Goal: Transaction & Acquisition: Purchase product/service

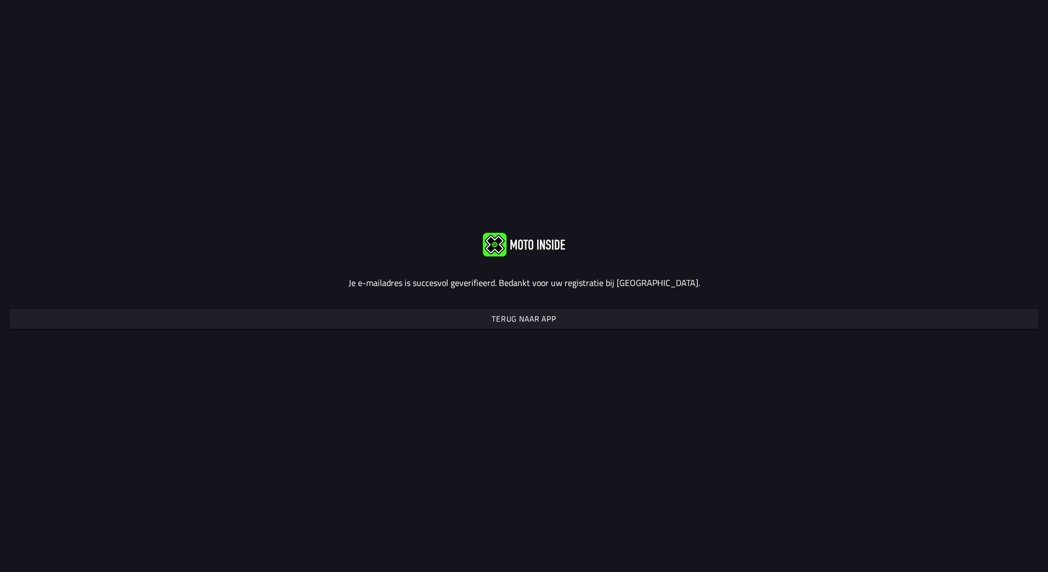
click at [0, 0] on slot "Terug naar app" at bounding box center [0, 0] width 0 height 0
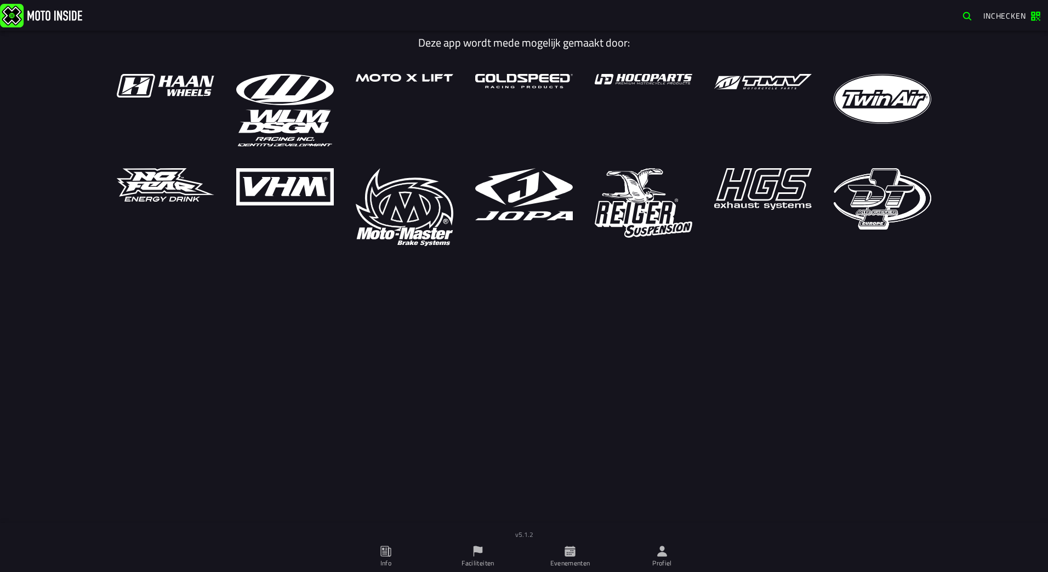
click at [994, 13] on span "Inchecken" at bounding box center [1004, 16] width 43 height 12
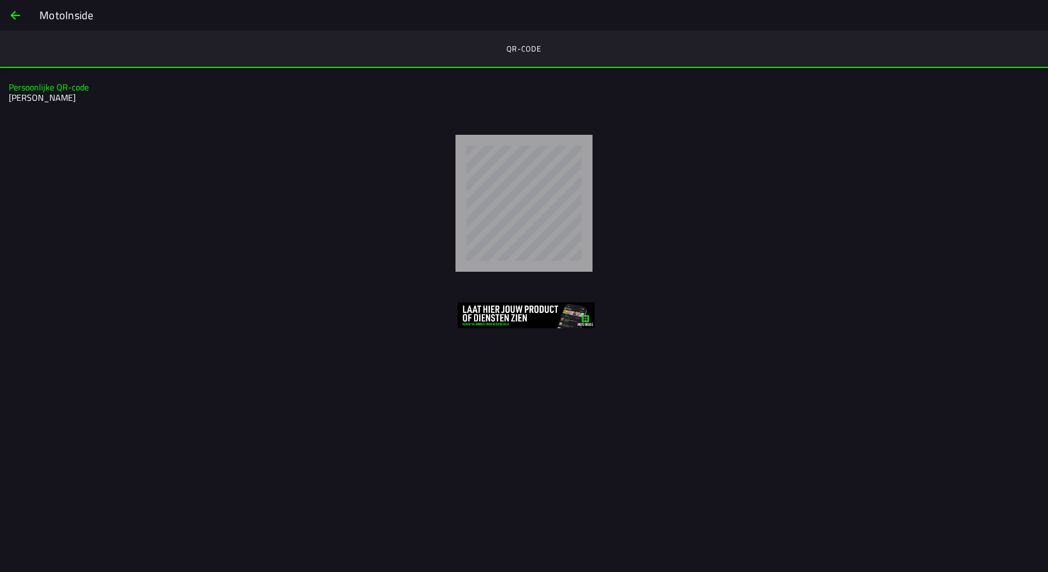
click at [20, 16] on span "back" at bounding box center [15, 15] width 13 height 26
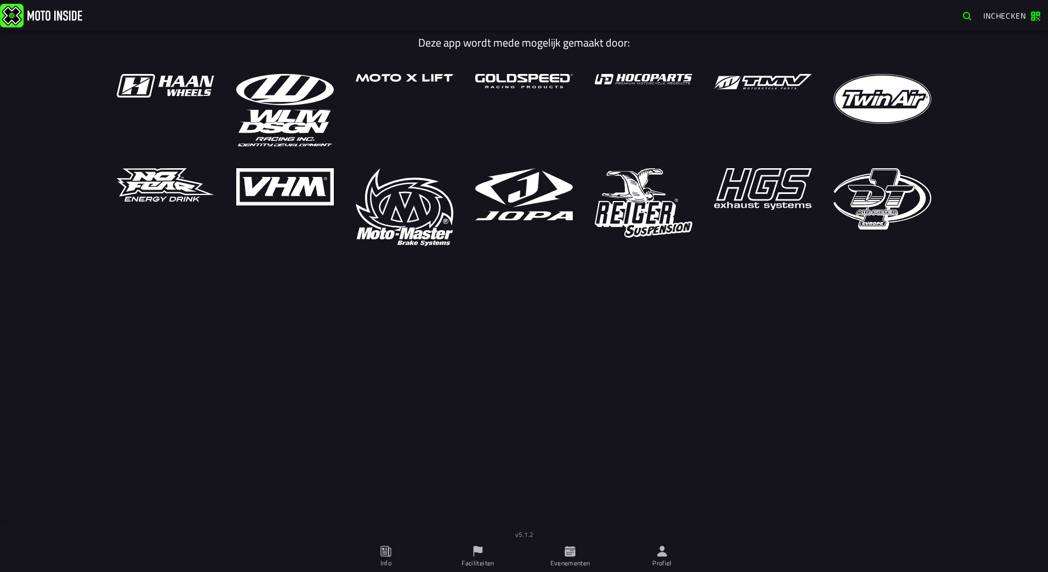
click at [583, 48] on h1 "Deze app wordt mede mogelijk gemaakt door:" at bounding box center [524, 42] width 831 height 13
click at [660, 556] on icon at bounding box center [662, 551] width 10 height 10
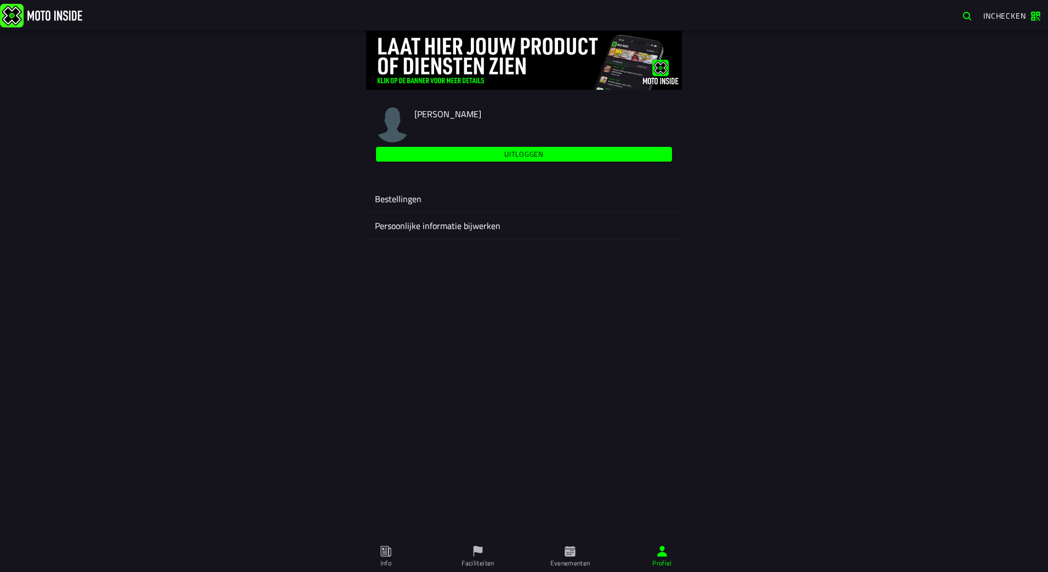
click at [412, 201] on ion-label "Bestellingen" at bounding box center [524, 198] width 298 height 13
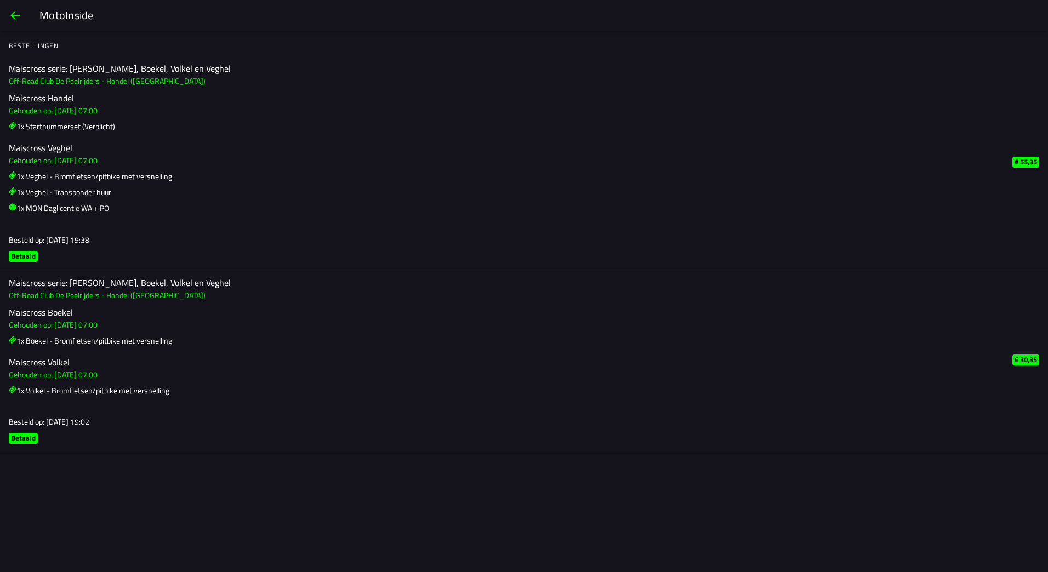
click at [20, 12] on span "back" at bounding box center [15, 15] width 13 height 26
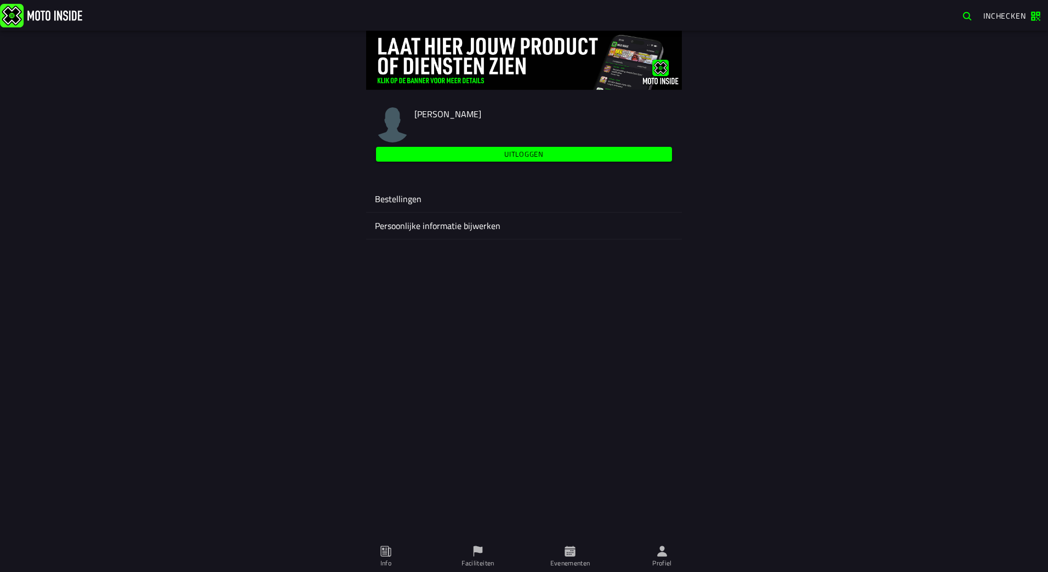
click at [413, 227] on ion-label "Persoonlijke informatie bijwerken" at bounding box center [524, 225] width 298 height 13
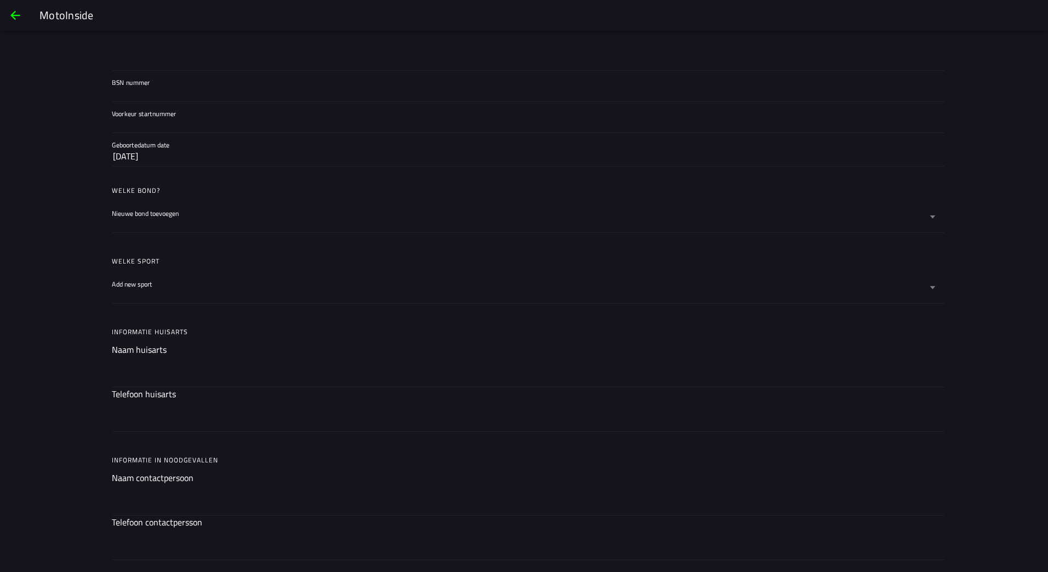
scroll to position [493, 0]
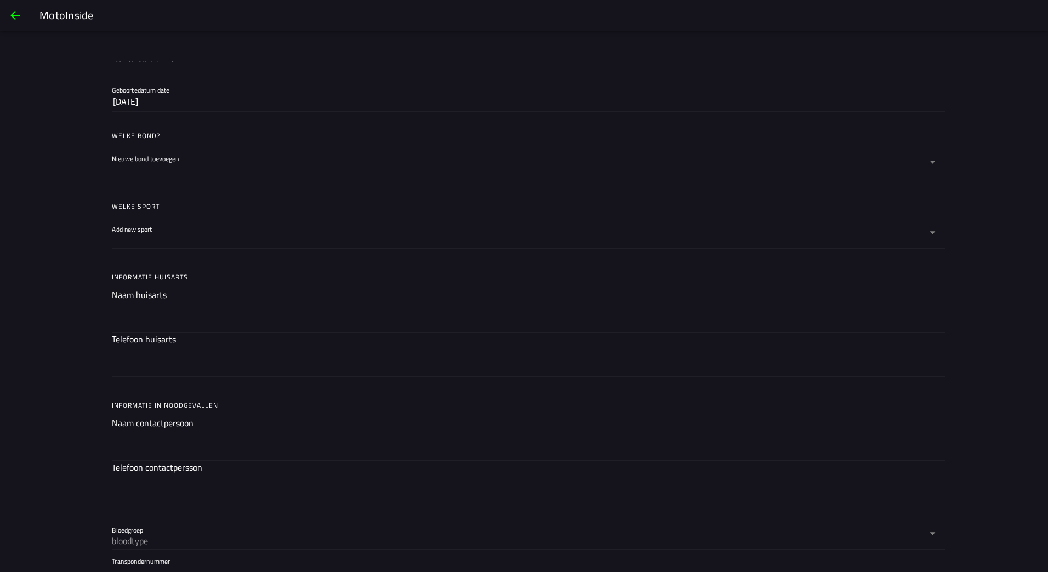
click at [930, 231] on icon at bounding box center [932, 233] width 7 height 31
click at [930, 231] on button "Add new sport" at bounding box center [524, 233] width 824 height 31
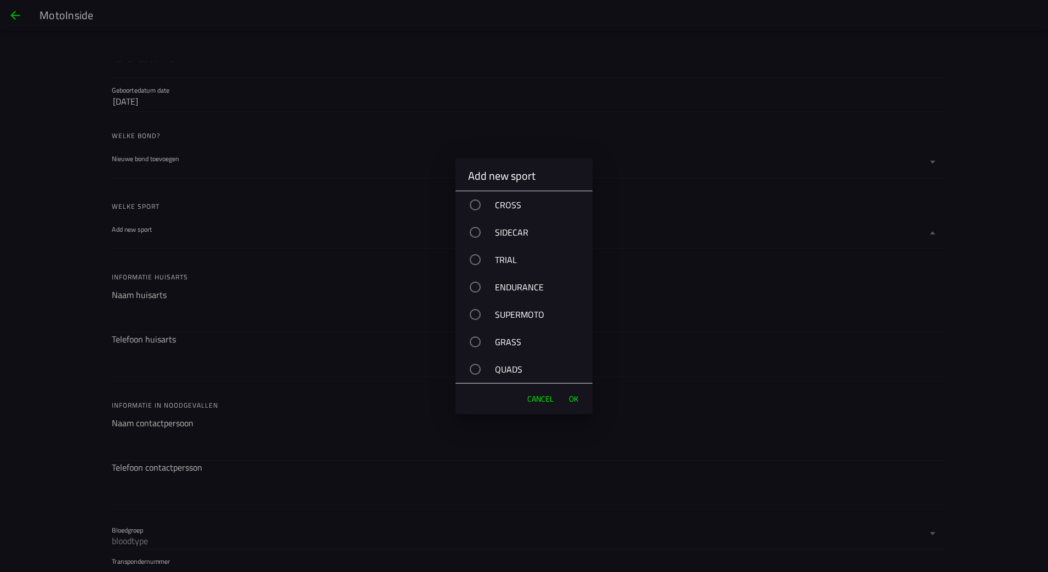
click at [478, 205] on div "button" at bounding box center [475, 204] width 11 height 11
click at [952, 272] on ion-backdrop at bounding box center [524, 286] width 1048 height 572
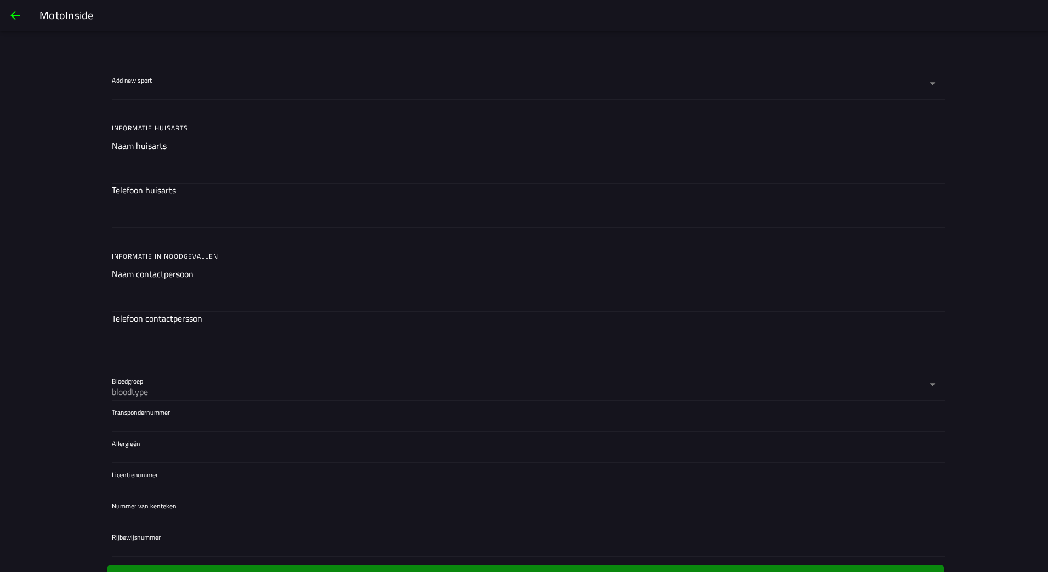
scroll to position [673, 0]
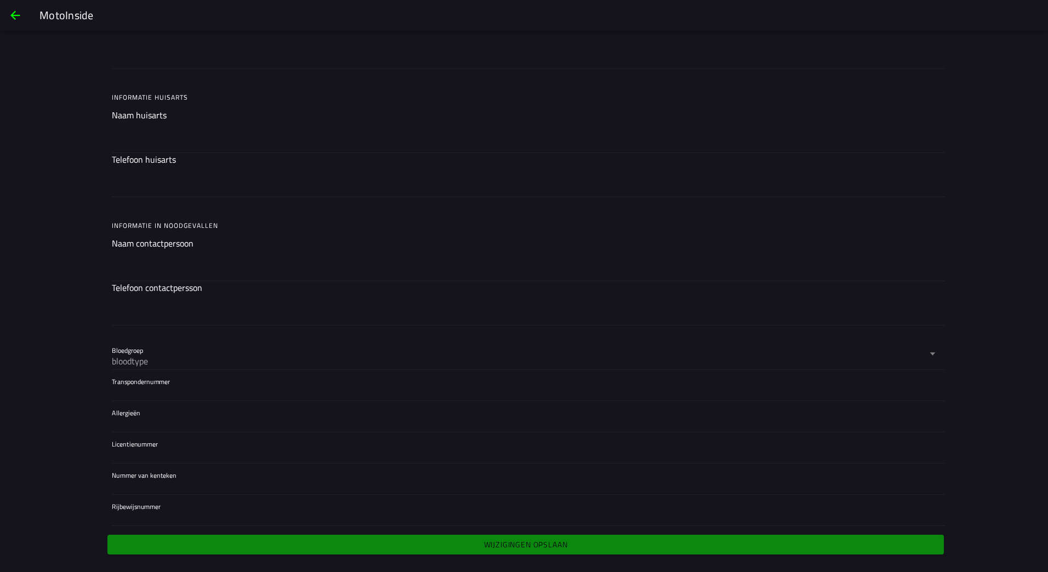
click at [23, 24] on button "back" at bounding box center [15, 15] width 26 height 26
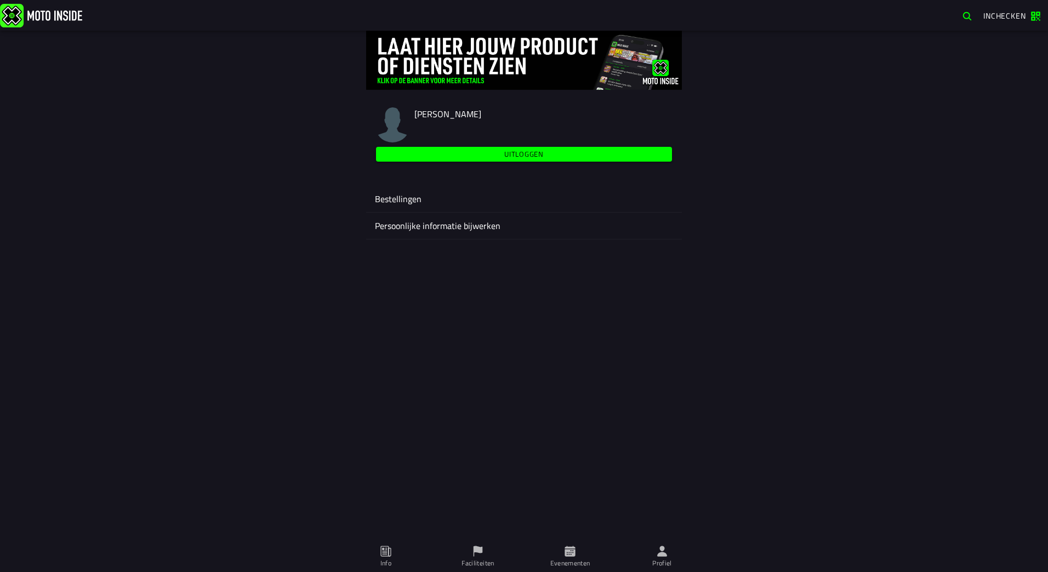
click at [404, 197] on ion-label "Bestellingen" at bounding box center [524, 198] width 298 height 13
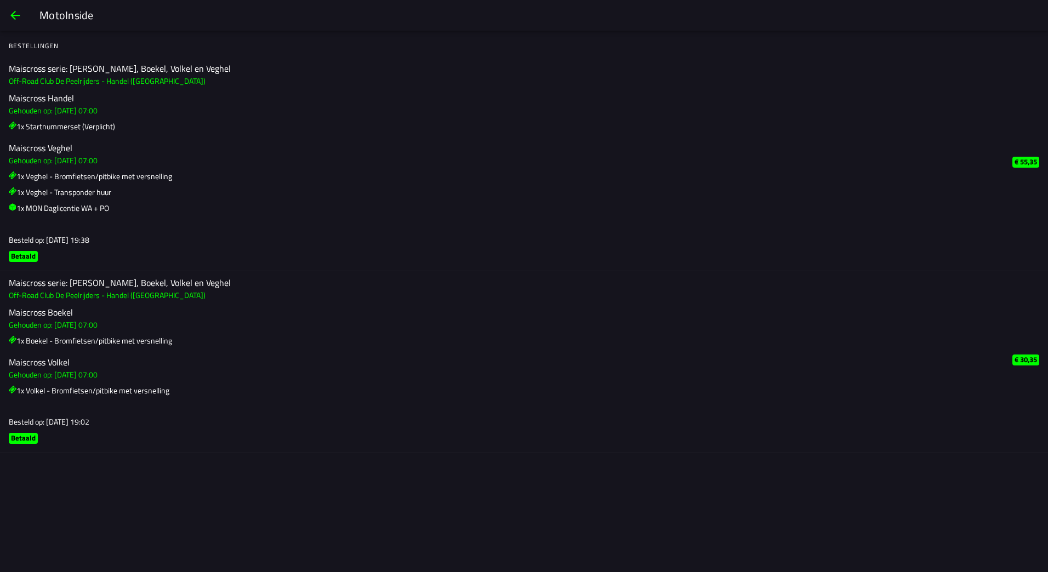
click at [15, 14] on span "back" at bounding box center [15, 15] width 13 height 26
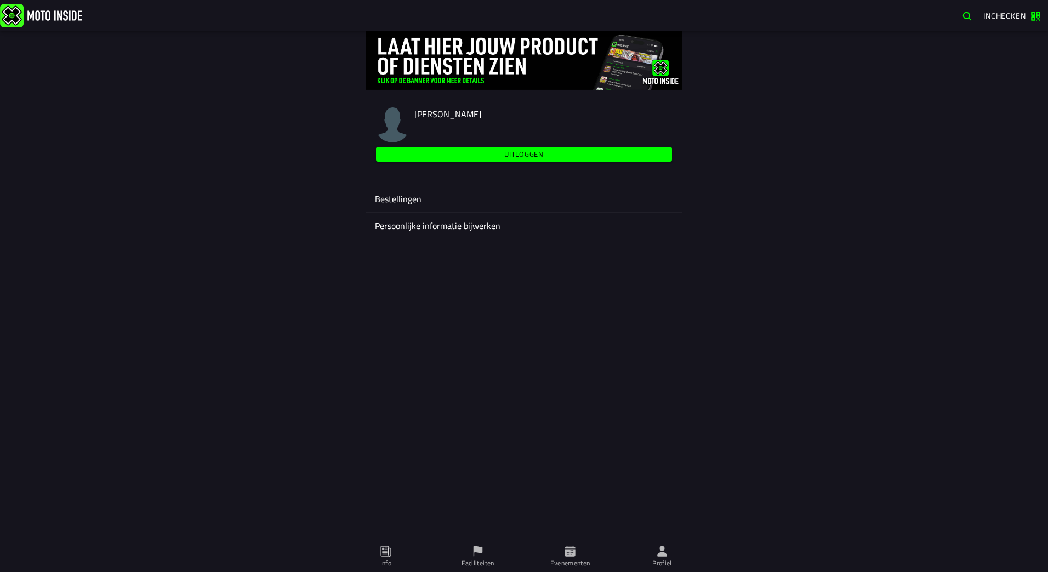
click at [388, 557] on icon at bounding box center [386, 551] width 12 height 12
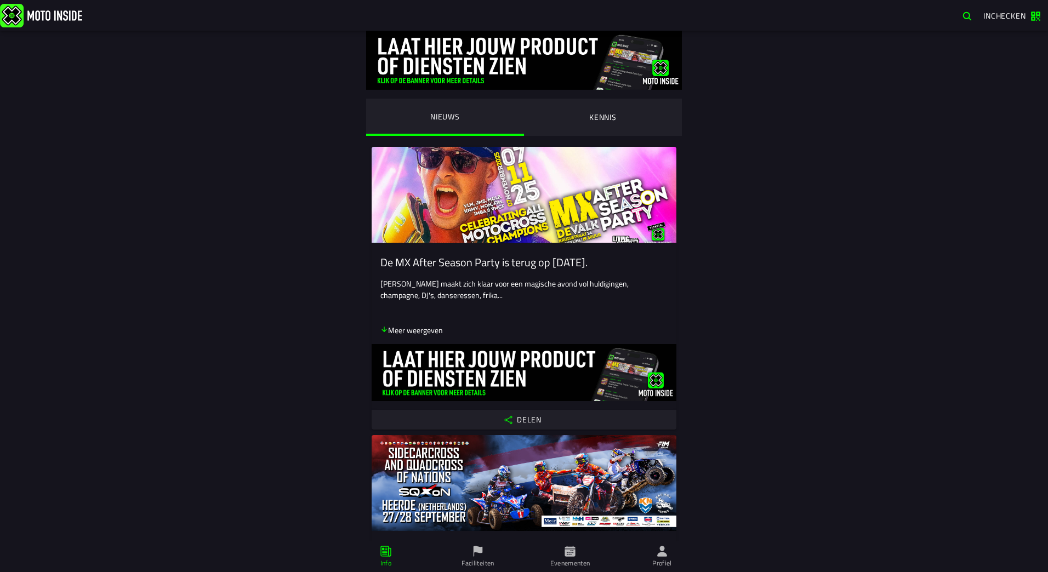
click at [483, 564] on ion-label "Faciliteiten" at bounding box center [477, 563] width 32 height 10
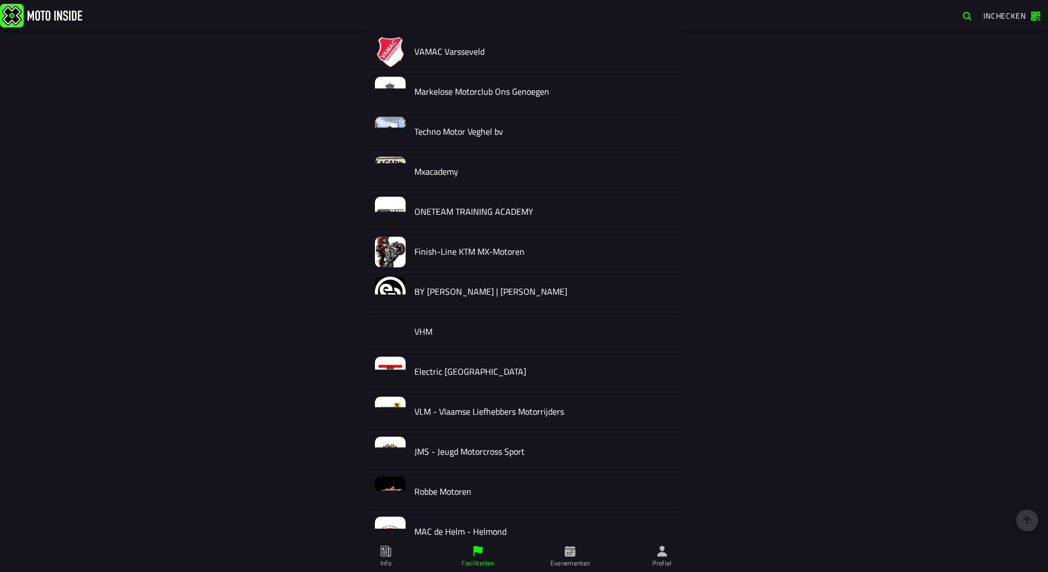
scroll to position [1534, 0]
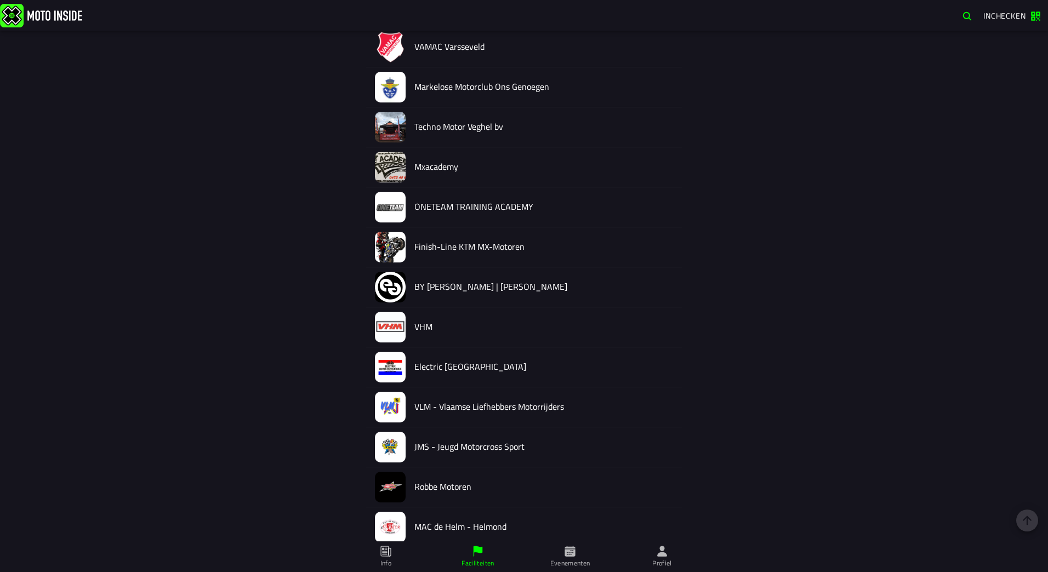
click at [569, 547] on icon at bounding box center [569, 551] width 10 height 10
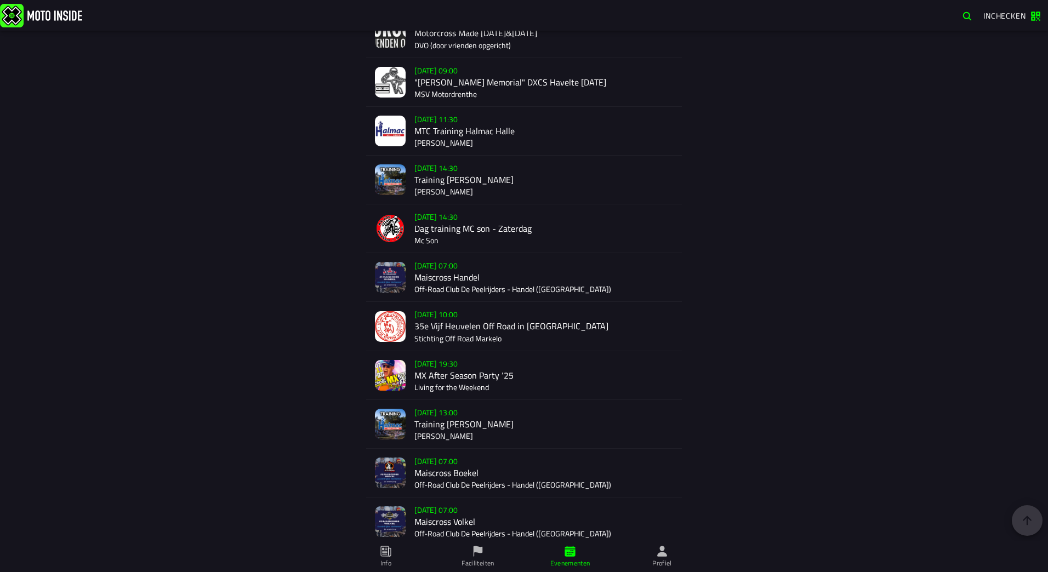
scroll to position [1863, 0]
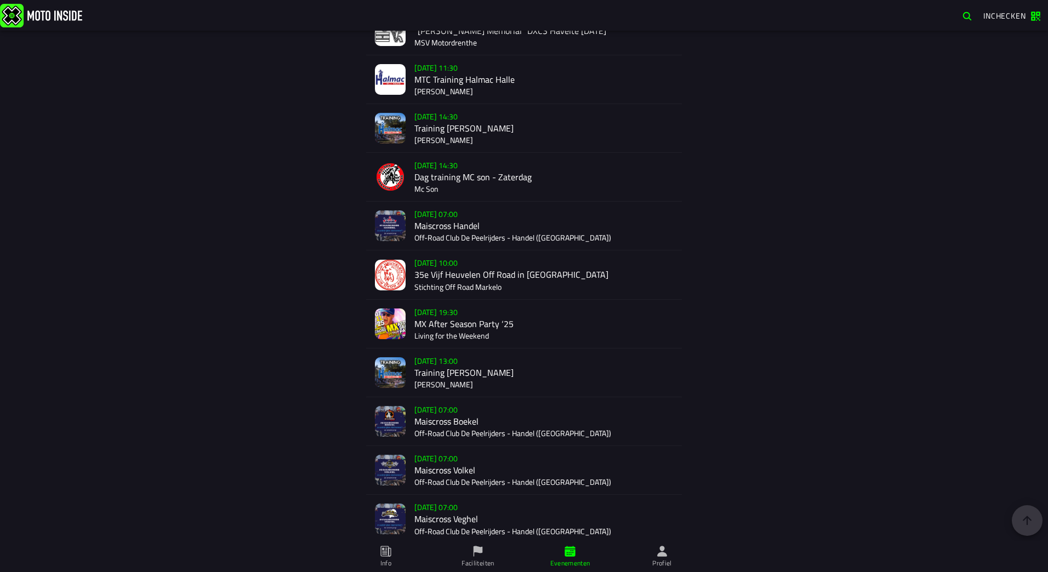
click at [440, 416] on div "[DATE] 07:00 Maiscross Boekel Off-Road Club De Peelrijders - Handel ([GEOGRAPHI…" at bounding box center [543, 421] width 259 height 48
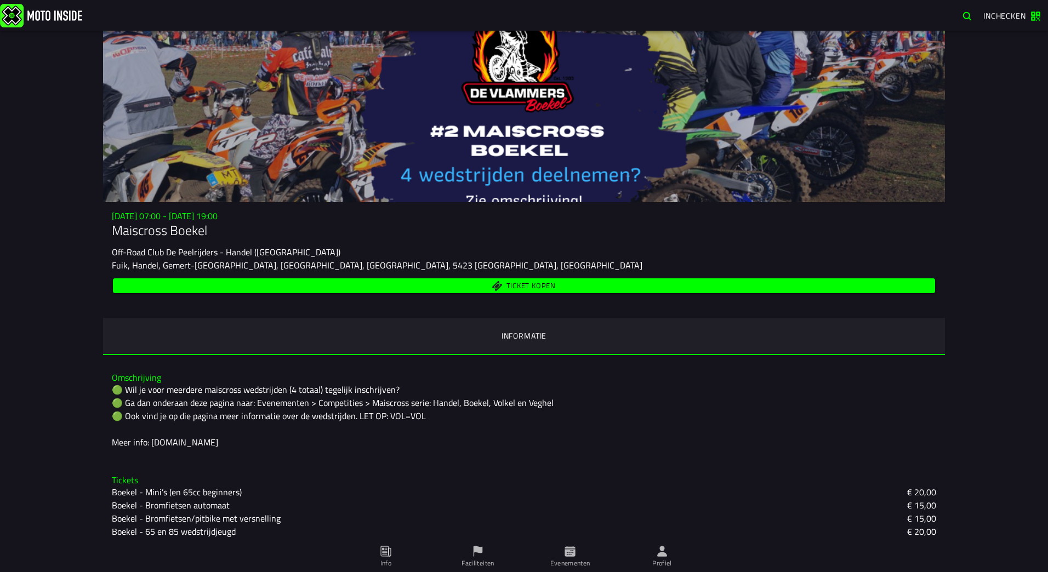
click at [511, 287] on span "Ticket kopen" at bounding box center [530, 286] width 49 height 7
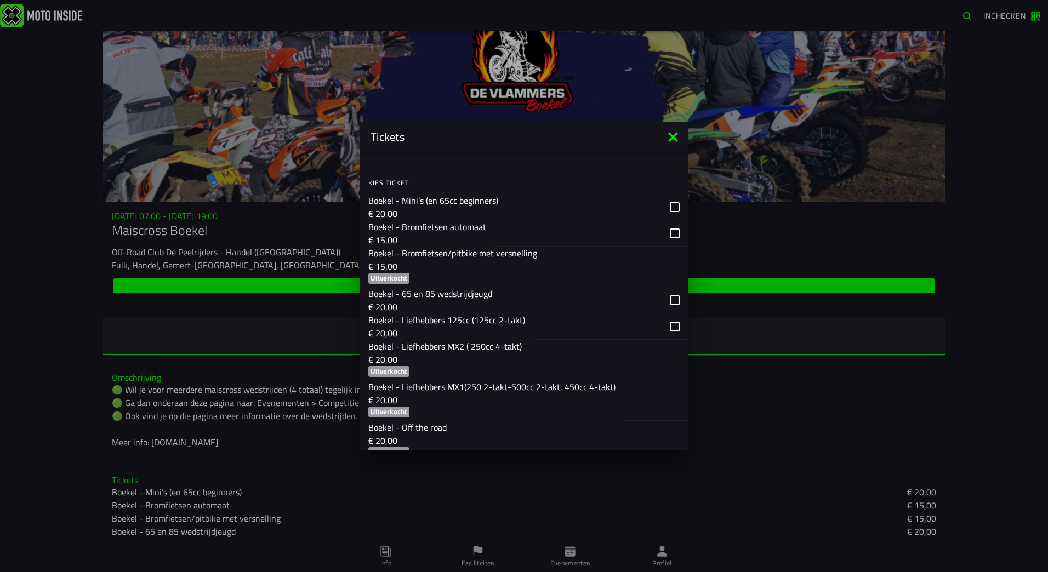
scroll to position [724, 0]
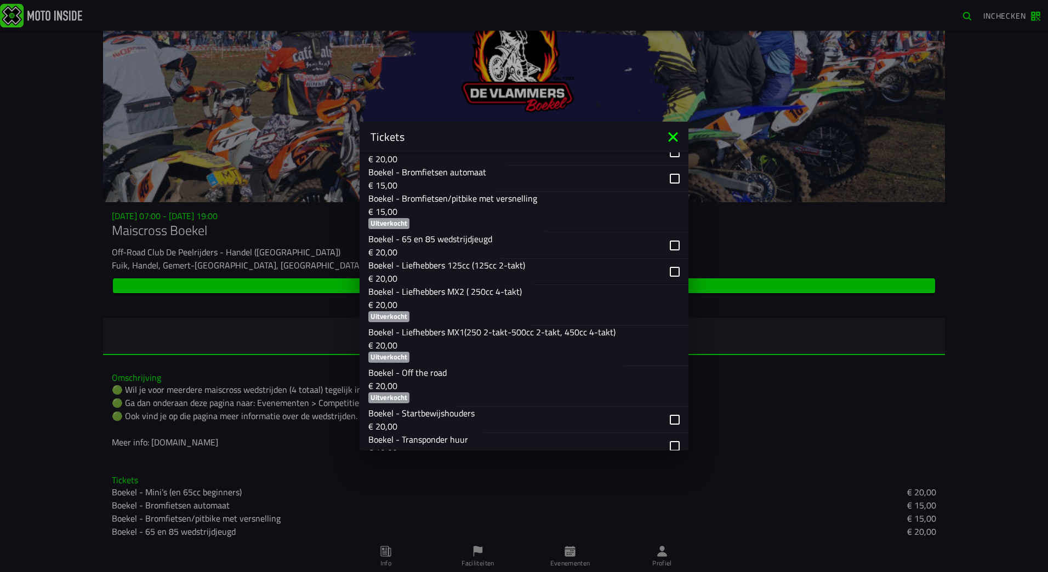
click at [664, 546] on ion-backdrop at bounding box center [524, 286] width 1048 height 572
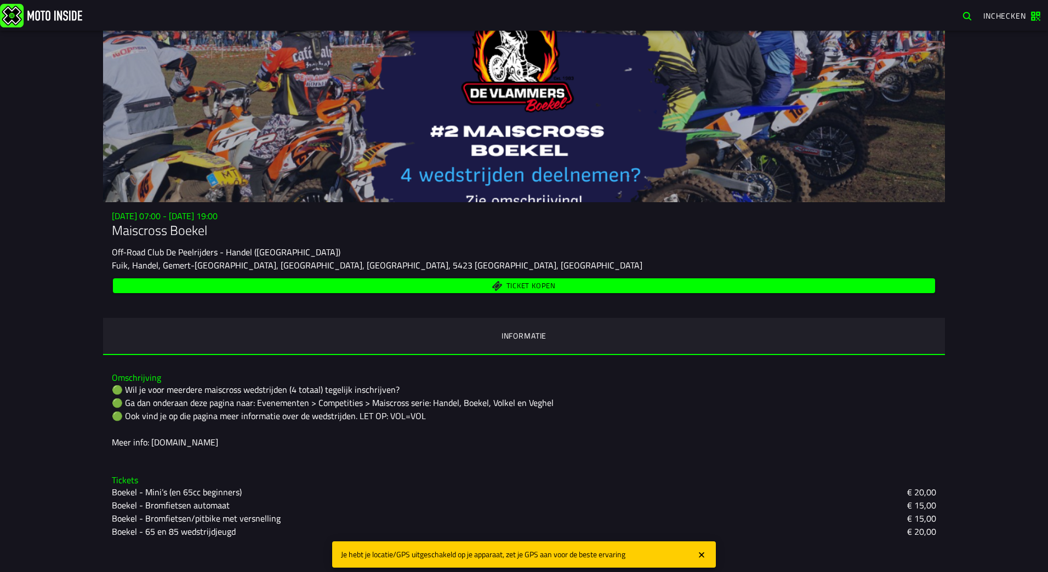
click at [701, 553] on icon "close" at bounding box center [701, 555] width 10 height 11
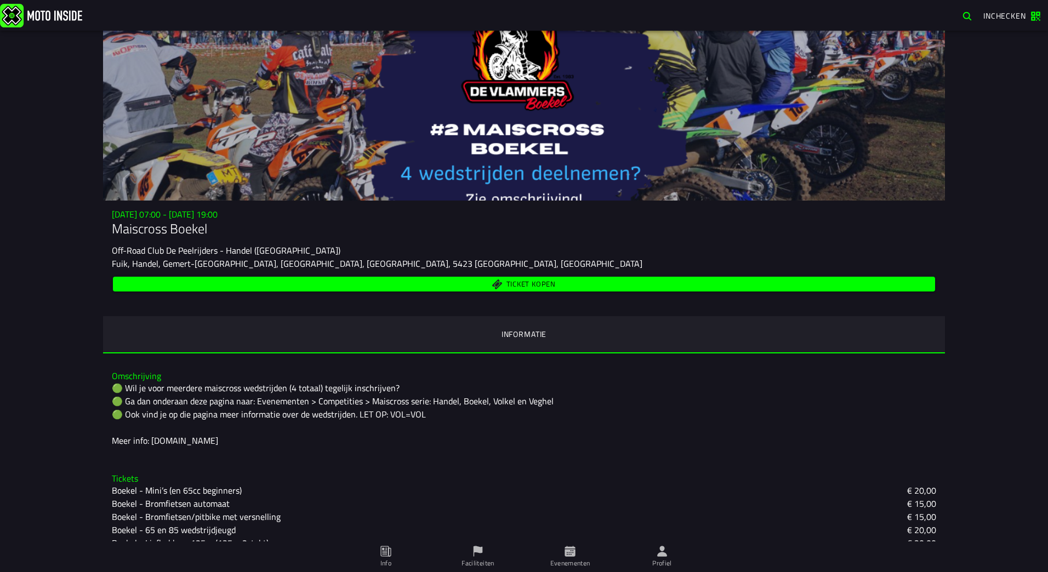
scroll to position [0, 0]
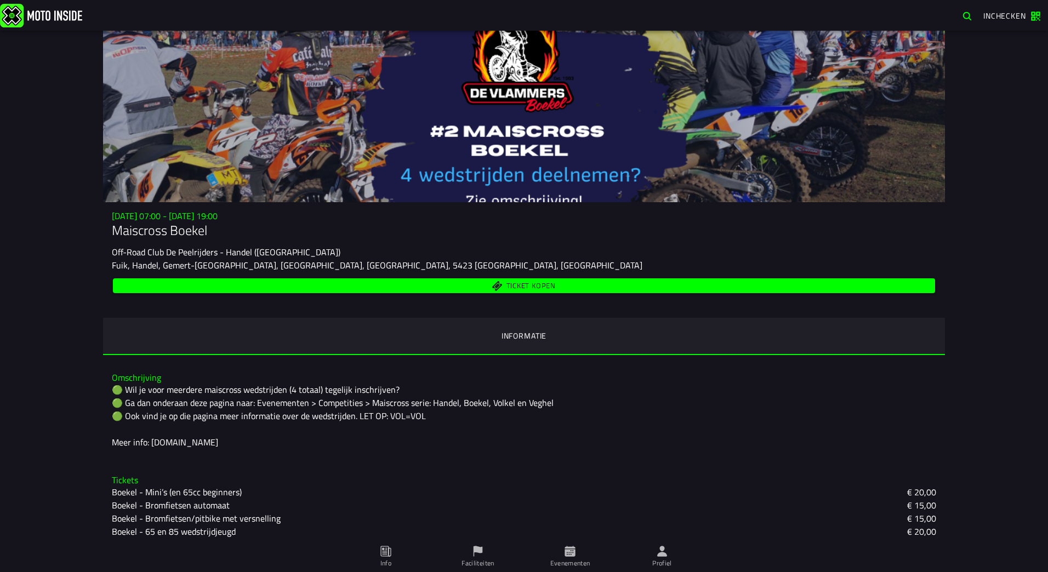
click at [526, 290] on span "Ticket kopen" at bounding box center [530, 286] width 49 height 7
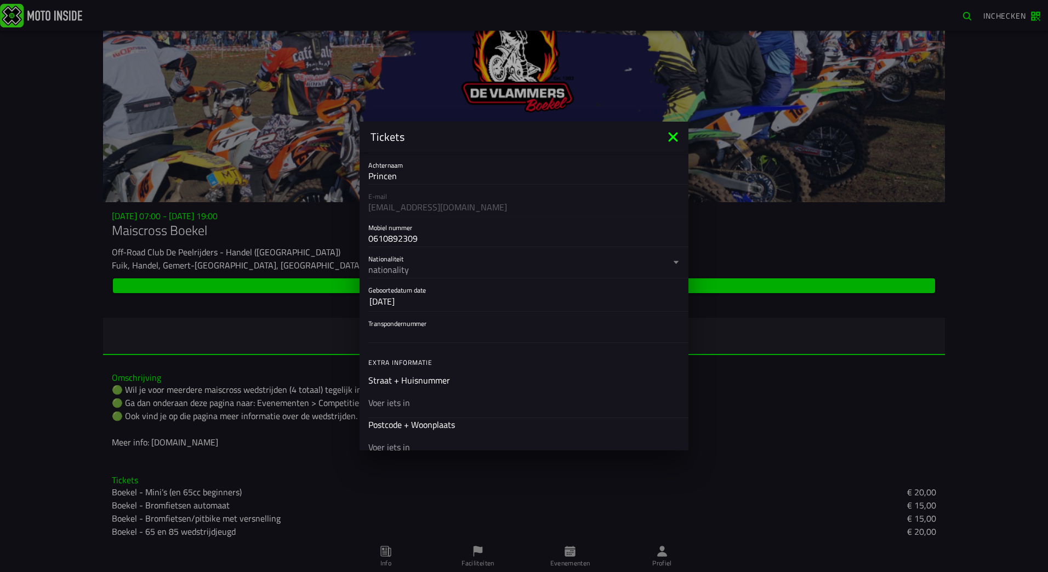
scroll to position [164, 0]
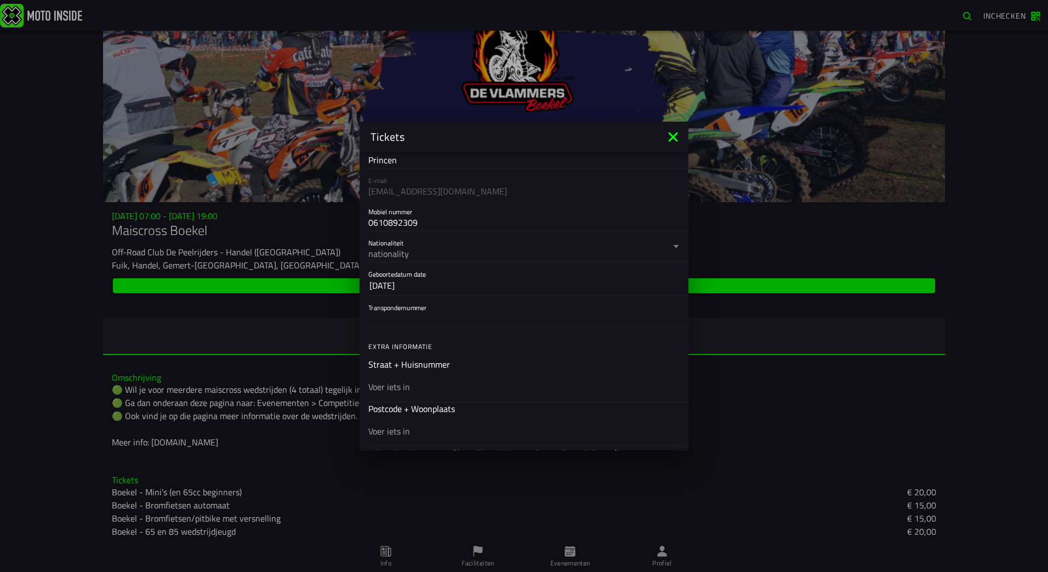
click at [653, 241] on label "Nationaliteit nationality" at bounding box center [523, 246] width 311 height 31
click at [653, 241] on button "Nationaliteit nationality" at bounding box center [523, 246] width 311 height 31
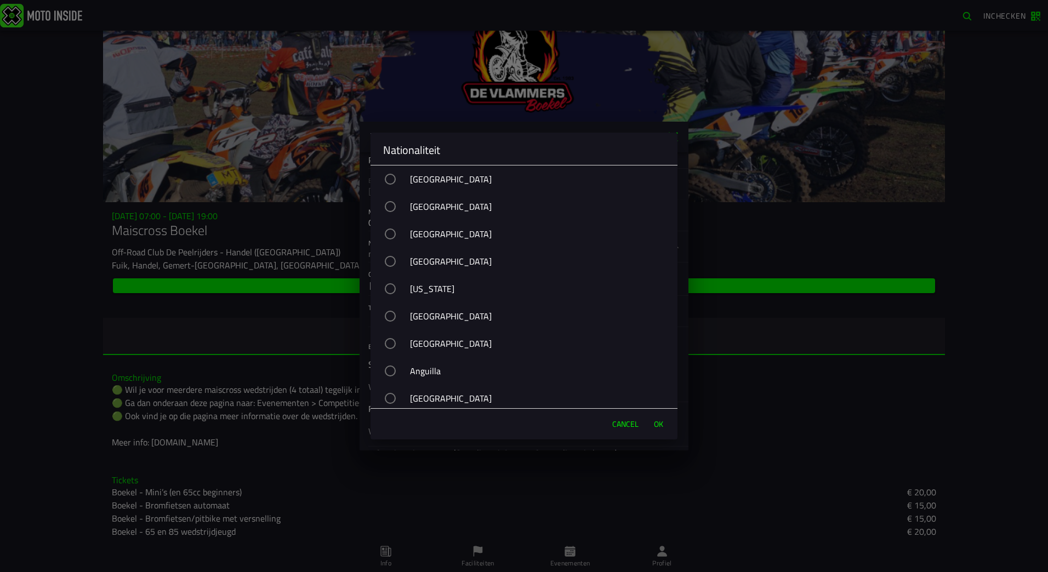
click at [899, 395] on ion-backdrop at bounding box center [524, 286] width 1048 height 572
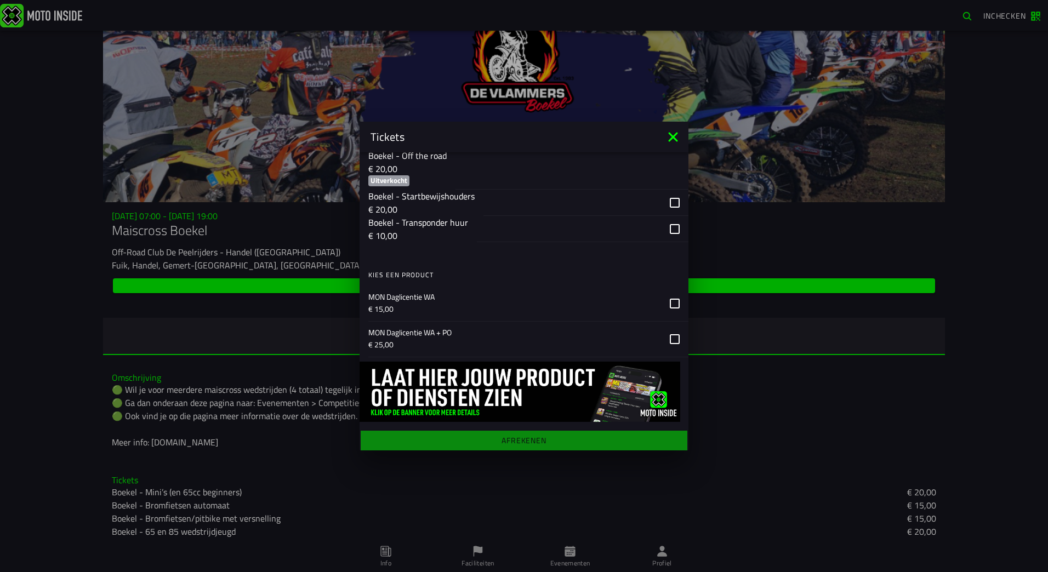
scroll to position [944, 0]
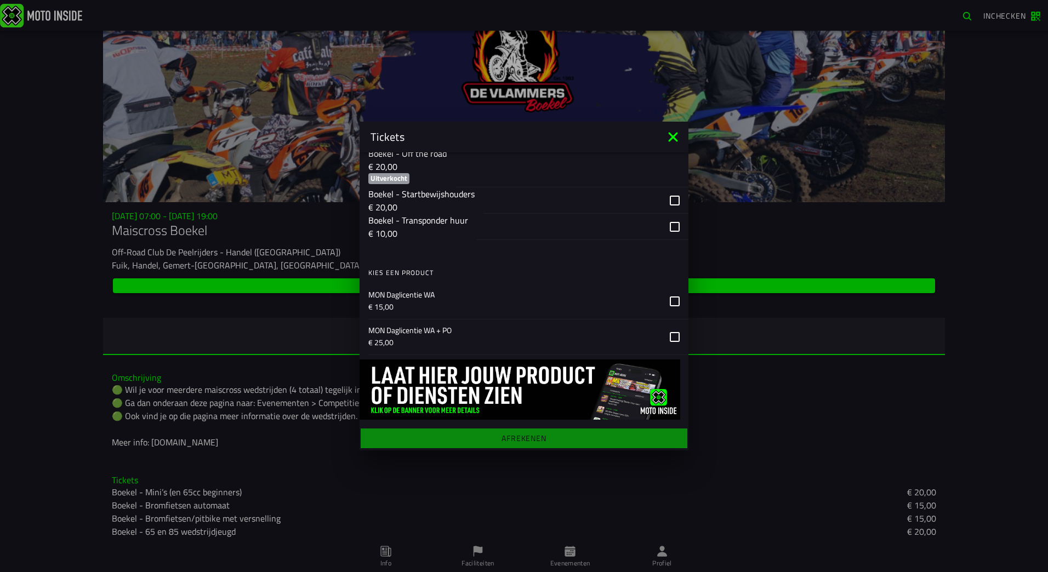
click at [671, 303] on icon at bounding box center [675, 301] width 10 height 10
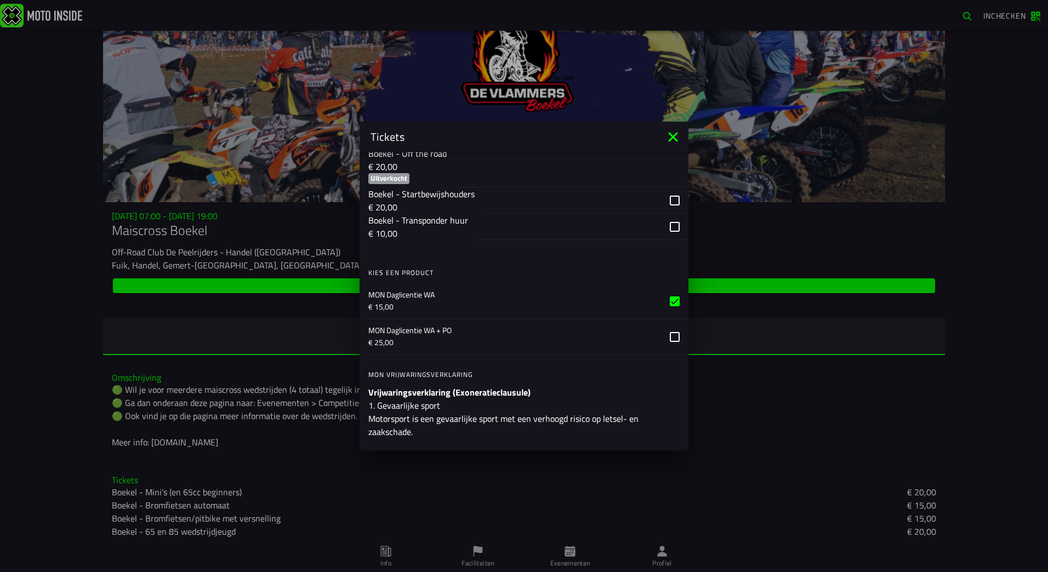
click at [671, 329] on label at bounding box center [675, 336] width 10 height 35
click at [670, 306] on label at bounding box center [675, 301] width 10 height 35
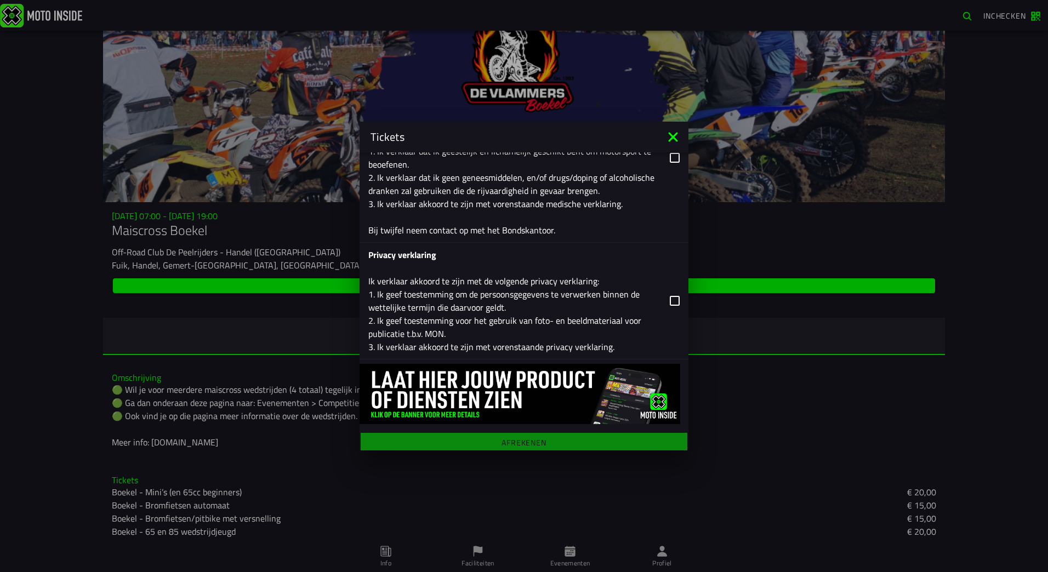
scroll to position [1891, 0]
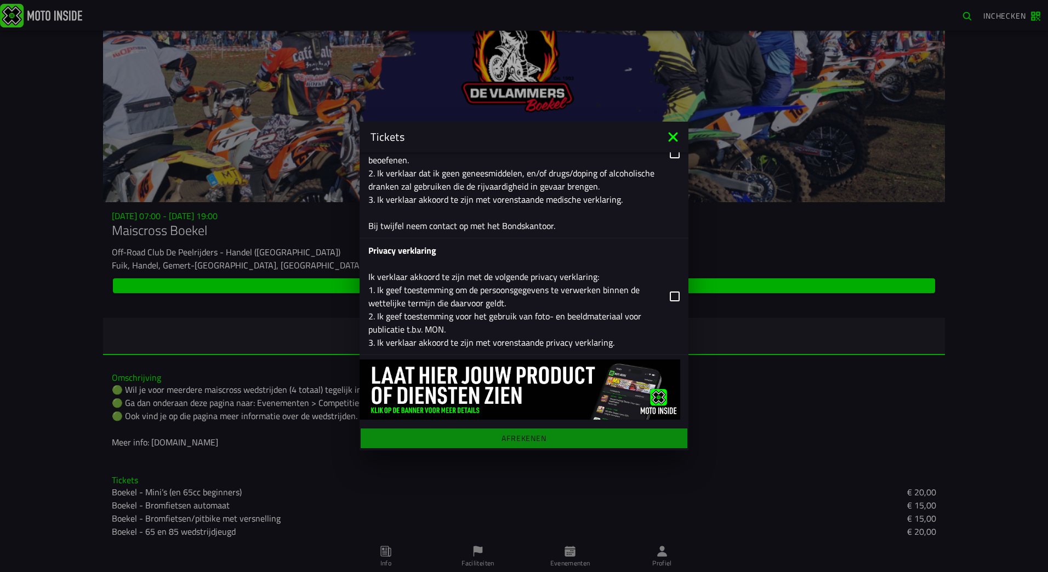
click at [673, 140] on icon at bounding box center [673, 137] width 18 height 18
